Goal: Task Accomplishment & Management: Manage account settings

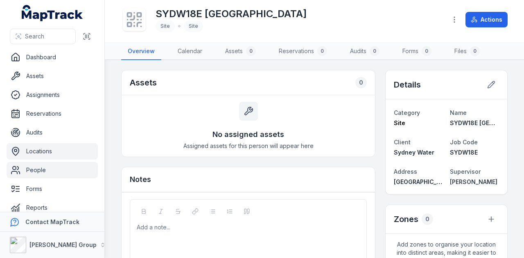
click at [42, 171] on link "People" at bounding box center [52, 170] width 91 height 16
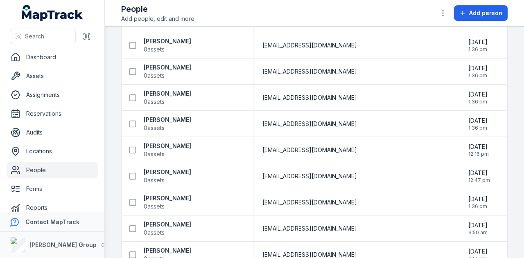
scroll to position [5546, 0]
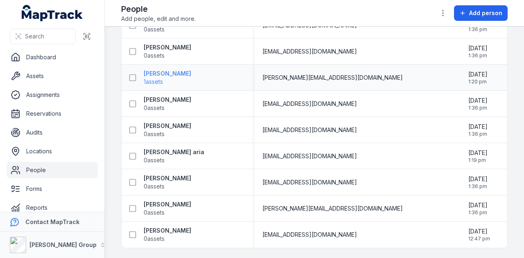
click at [167, 70] on strong "[PERSON_NAME]" at bounding box center [167, 74] width 47 height 8
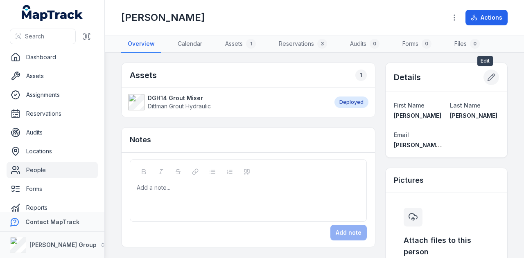
click at [488, 77] on icon at bounding box center [491, 77] width 7 height 7
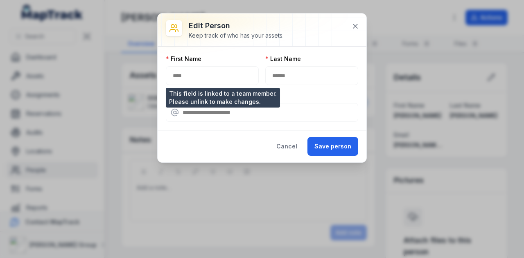
click at [198, 75] on div "****" at bounding box center [212, 75] width 93 height 19
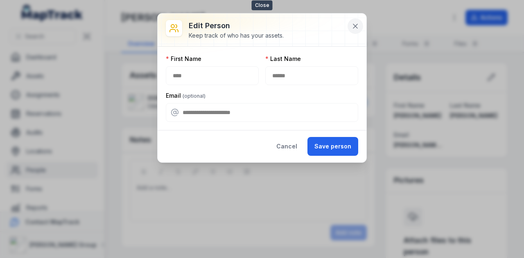
click at [352, 28] on icon at bounding box center [355, 26] width 8 height 8
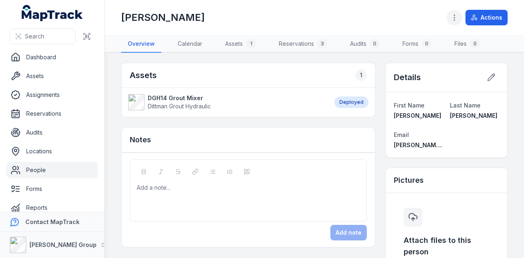
click at [453, 20] on icon "button" at bounding box center [454, 18] width 8 height 8
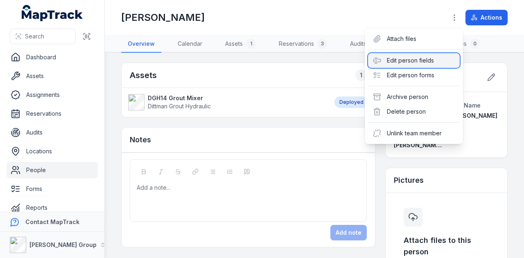
click at [412, 62] on div "Edit person fields" at bounding box center [414, 60] width 92 height 15
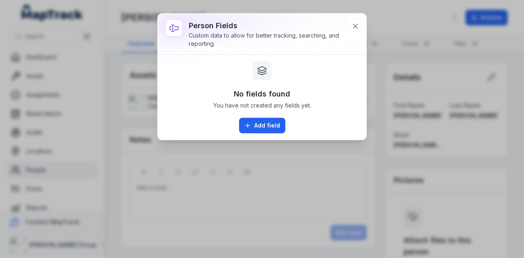
click at [350, 32] on div "person fields Custom data to allow for better tracking, searching, and reportin…" at bounding box center [273, 34] width 169 height 28
click at [354, 27] on icon at bounding box center [355, 26] width 8 height 8
